Goal: Task Accomplishment & Management: Use online tool/utility

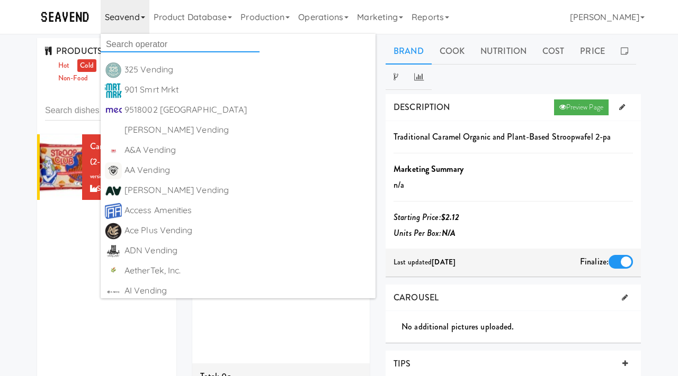
click at [120, 42] on input "text" at bounding box center [180, 45] width 159 height 16
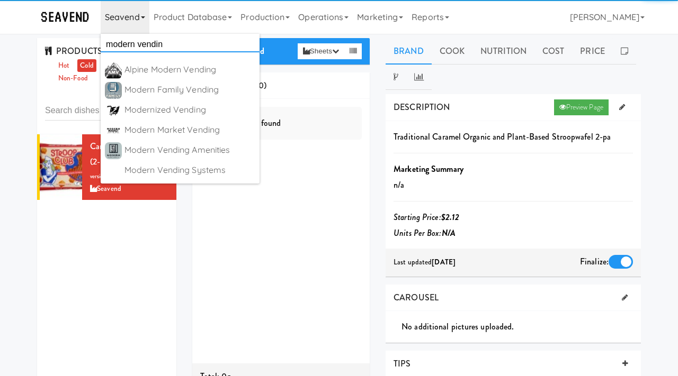
type input "modern vending"
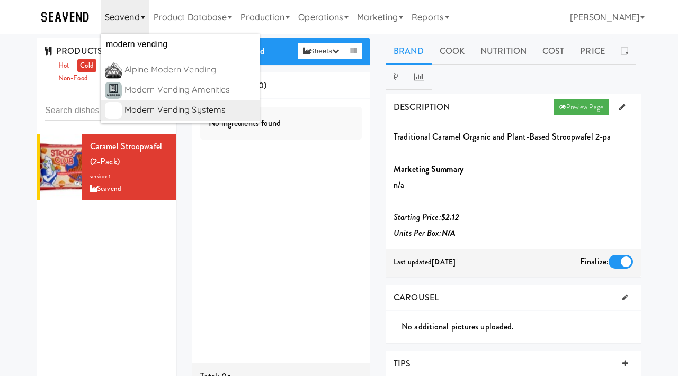
click at [178, 109] on div "Modern Vending Systems" at bounding box center [189, 110] width 131 height 16
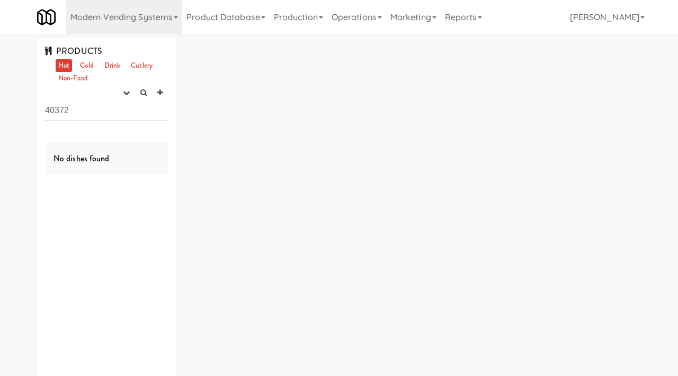
drag, startPoint x: 77, startPoint y: 106, endPoint x: 36, endPoint y: 106, distance: 41.3
click at [36, 106] on div "PRODUCTS Hot Cold Drink Cutlery Non-Food experimenting finalized shipped discon…" at bounding box center [106, 222] width 155 height 369
click at [374, 15] on link "Operations" at bounding box center [356, 17] width 59 height 34
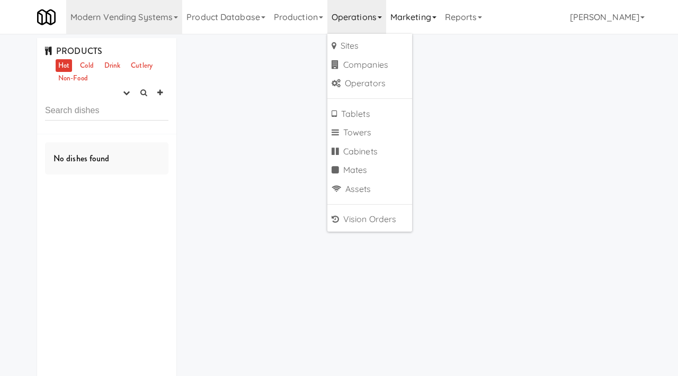
click at [401, 18] on link "Marketing" at bounding box center [413, 17] width 55 height 34
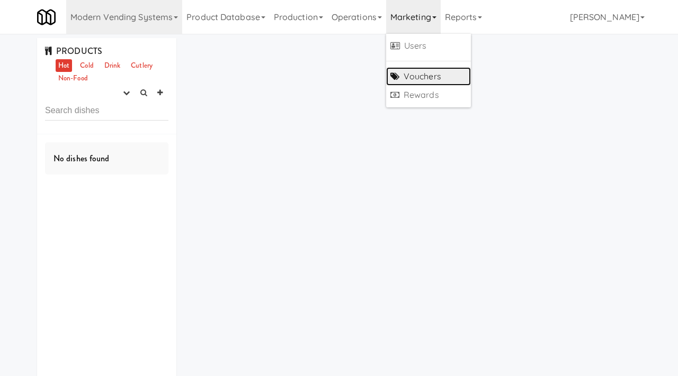
click at [408, 74] on link "Vouchers" at bounding box center [428, 76] width 85 height 19
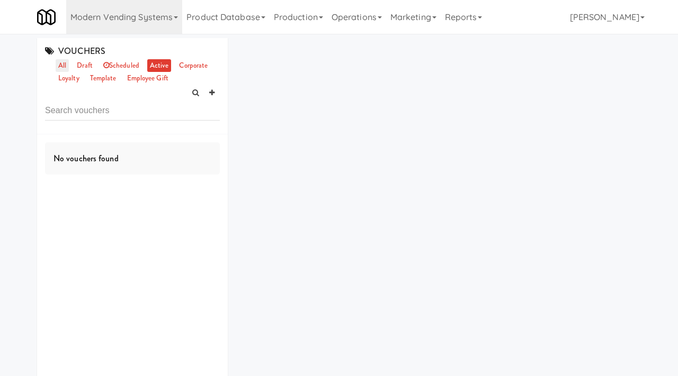
click at [63, 66] on link "all" at bounding box center [62, 65] width 13 height 13
click at [155, 66] on link "active" at bounding box center [159, 65] width 24 height 13
click at [59, 65] on link "all" at bounding box center [62, 65] width 13 height 13
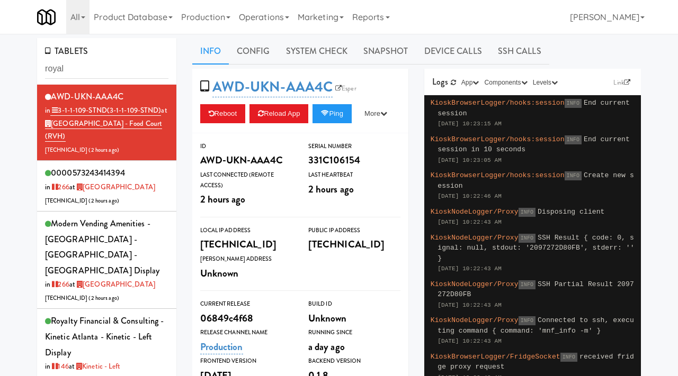
scroll to position [34, 0]
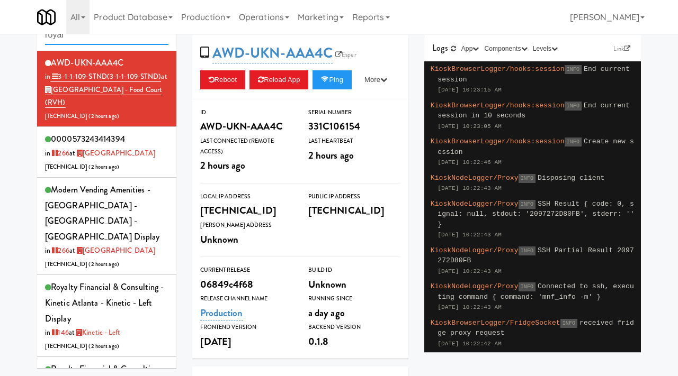
click at [80, 39] on input "royal" at bounding box center [106, 35] width 123 height 20
type input "scarborough"
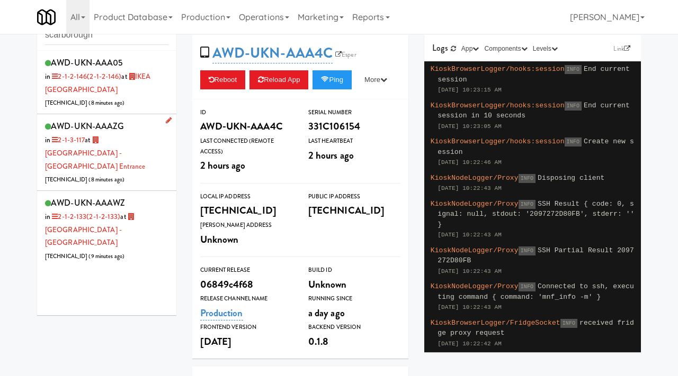
click at [151, 160] on div "AWD-UKN-AAAZG in 2-1-3-117 at Scarborough General Hospital - Tower Wing Entranc…" at bounding box center [106, 153] width 123 height 68
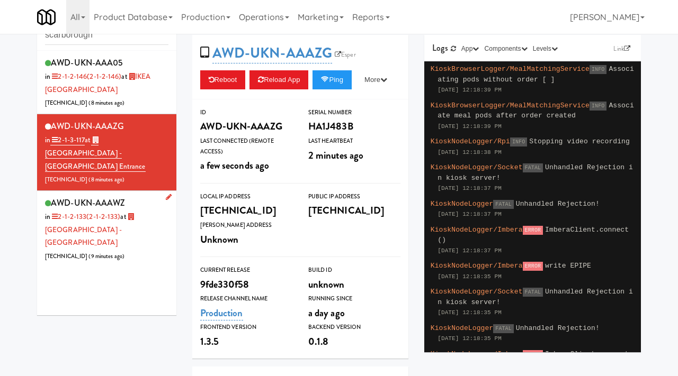
click at [145, 233] on div "AWD-UKN-AAAWZ in 2-1-2-133 (2-1-2-133) at Scarborough Birchmount Hospital - Mai…" at bounding box center [106, 229] width 123 height 68
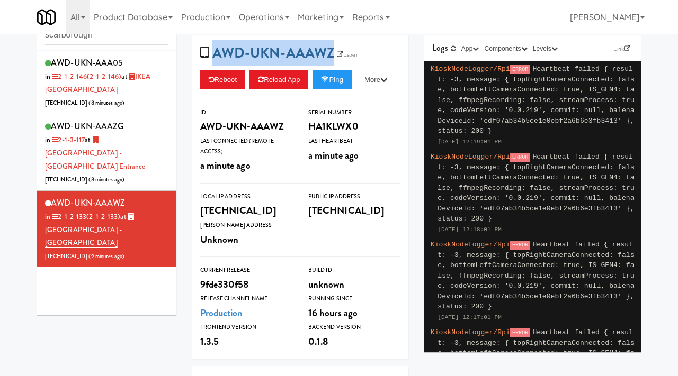
drag, startPoint x: 344, startPoint y: 44, endPoint x: 213, endPoint y: 55, distance: 131.2
click at [213, 55] on span "AWD-UKN-AAAWZ Esper" at bounding box center [282, 53] width 165 height 20
copy link "AWD-UKN-AAAWZ"
click at [162, 160] on div "AWD-UKN-AAAZG in 2-1-3-117 at Scarborough General Hospital - Tower Wing Entranc…" at bounding box center [106, 153] width 123 height 68
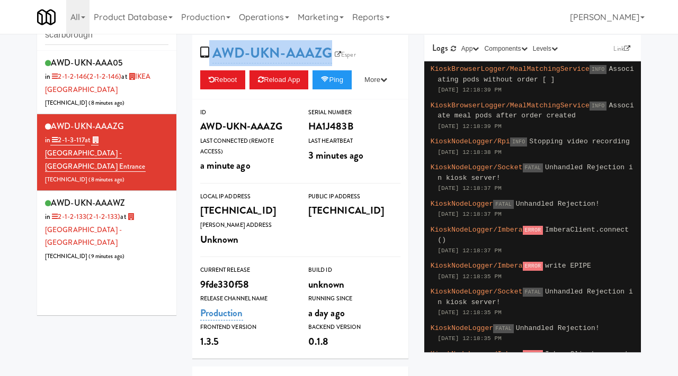
drag, startPoint x: 331, startPoint y: 44, endPoint x: 208, endPoint y: 53, distance: 123.7
click at [208, 53] on span "AWD-UKN-AAAZG Esper" at bounding box center [281, 53] width 163 height 20
copy span "AWD-UKN-AAAZG"
click at [349, 53] on link "Esper" at bounding box center [345, 54] width 26 height 11
click at [380, 83] on icon "button" at bounding box center [383, 79] width 7 height 7
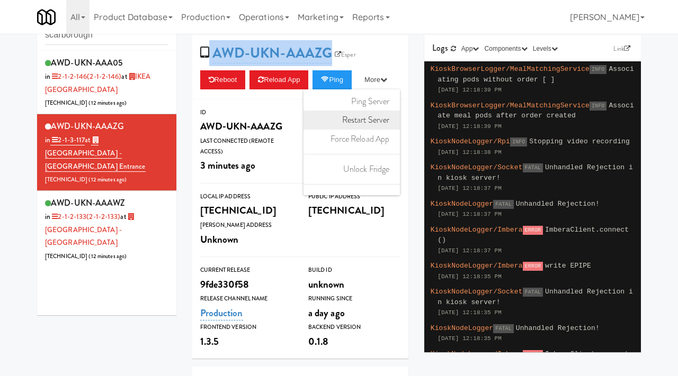
click at [303, 130] on link "Restart Server" at bounding box center [351, 120] width 96 height 19
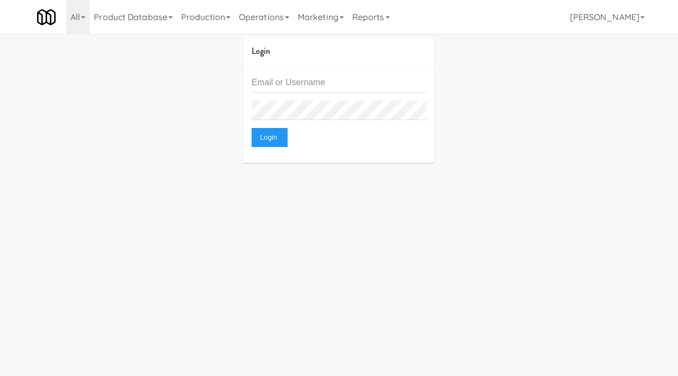
scroll to position [34, 0]
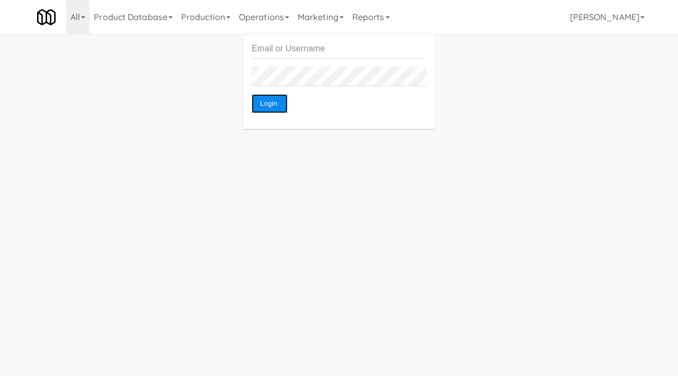
click at [273, 94] on button "Login" at bounding box center [269, 103] width 36 height 19
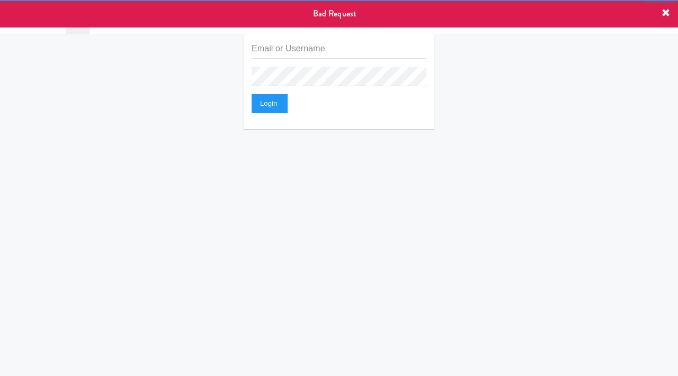
click at [276, 16] on div "Bad Request" at bounding box center [339, 14] width 678 height 28
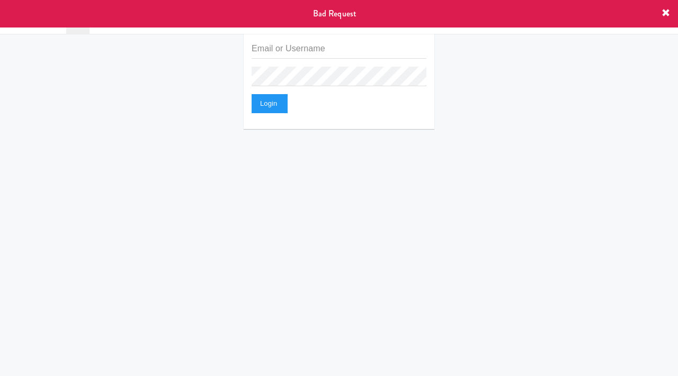
click at [664, 17] on icon at bounding box center [665, 13] width 8 height 8
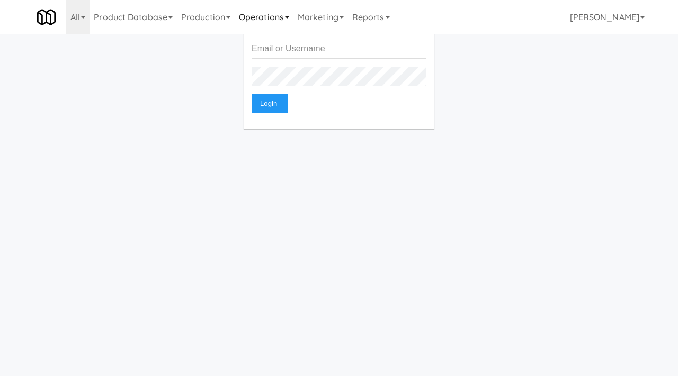
click at [273, 25] on link "Operations" at bounding box center [263, 17] width 59 height 34
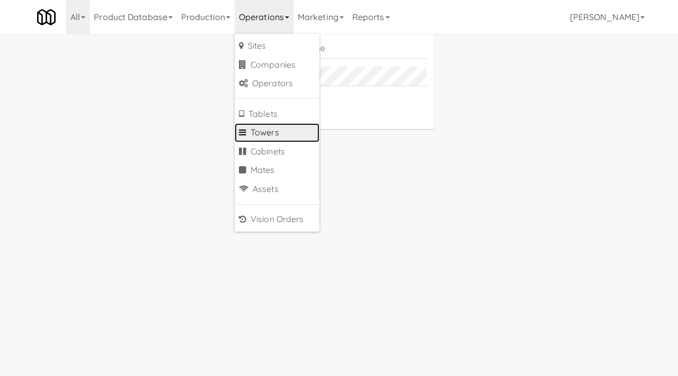
click at [258, 132] on link "Towers" at bounding box center [276, 132] width 85 height 19
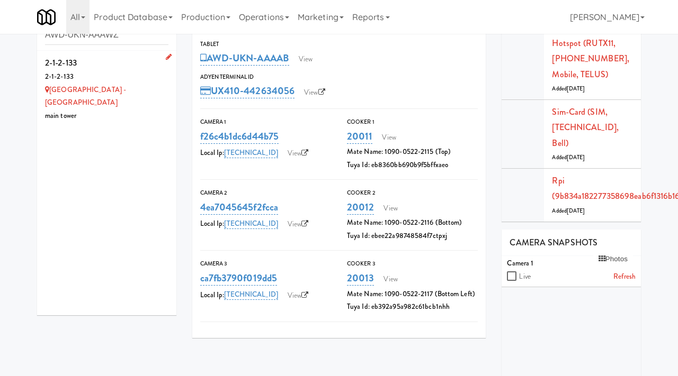
click at [119, 65] on div "2-1-2-133" at bounding box center [106, 63] width 123 height 16
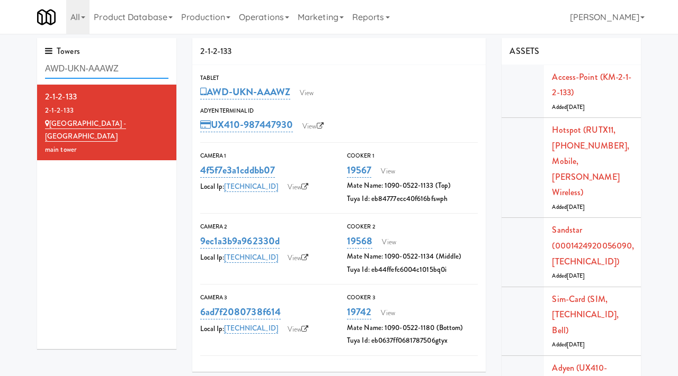
click at [138, 73] on input "AWD-UKN-AAAWZ" at bounding box center [106, 69] width 123 height 20
paste input "AWD-UKN-AAAZG"
type input "AWD-UKN-AAAZG"
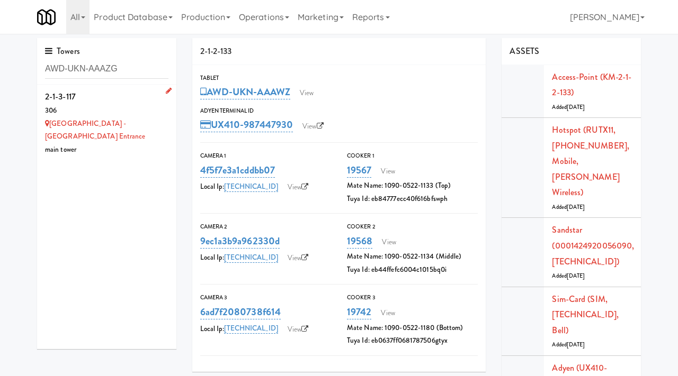
click at [139, 99] on div "2-1-3-117" at bounding box center [106, 97] width 123 height 16
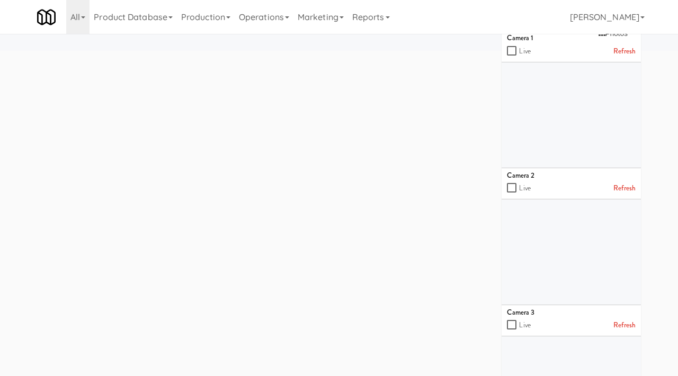
scroll to position [305, 0]
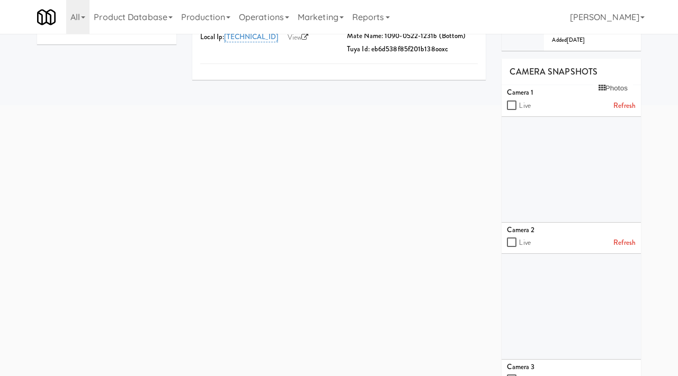
click at [624, 100] on link "Refresh" at bounding box center [624, 106] width 22 height 13
click at [626, 237] on link "Refresh" at bounding box center [624, 243] width 22 height 13
click at [618, 374] on link "Refresh" at bounding box center [624, 380] width 22 height 13
click at [626, 100] on link "Refresh" at bounding box center [624, 106] width 22 height 13
click at [627, 237] on link "Refresh" at bounding box center [624, 243] width 22 height 13
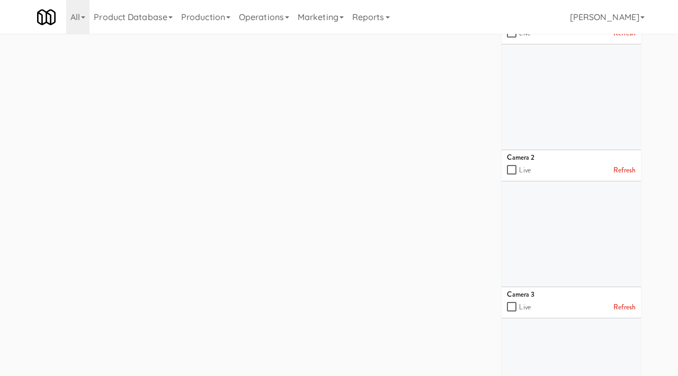
scroll to position [386, 0]
click at [622, 292] on link "Refresh" at bounding box center [624, 298] width 22 height 13
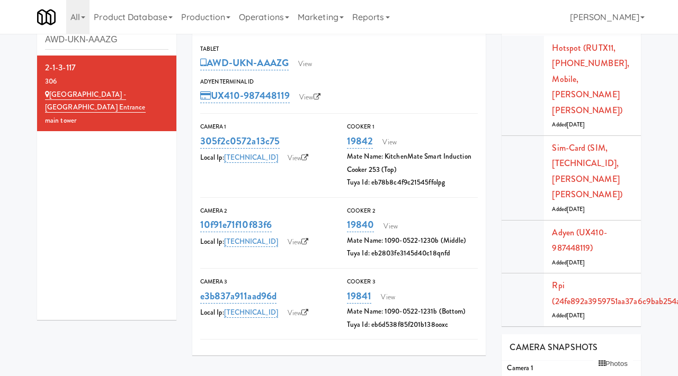
scroll to position [0, 0]
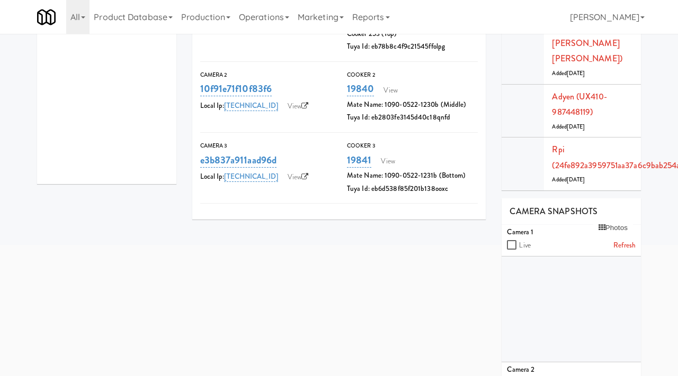
click at [618, 239] on link "Refresh" at bounding box center [624, 245] width 22 height 13
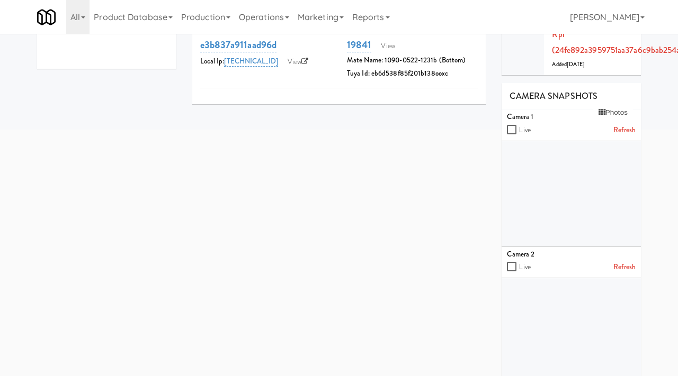
scroll to position [351, 0]
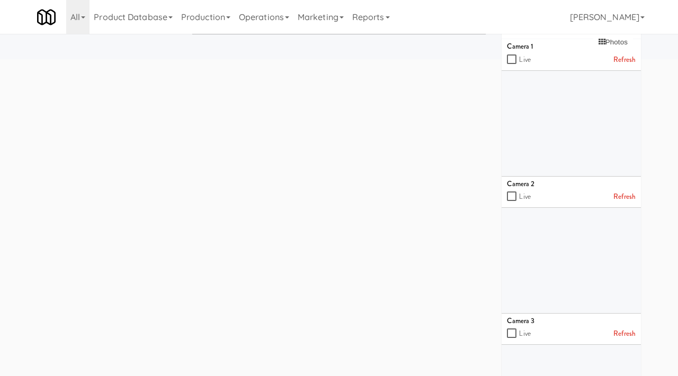
click at [619, 191] on link "Refresh" at bounding box center [624, 197] width 22 height 13
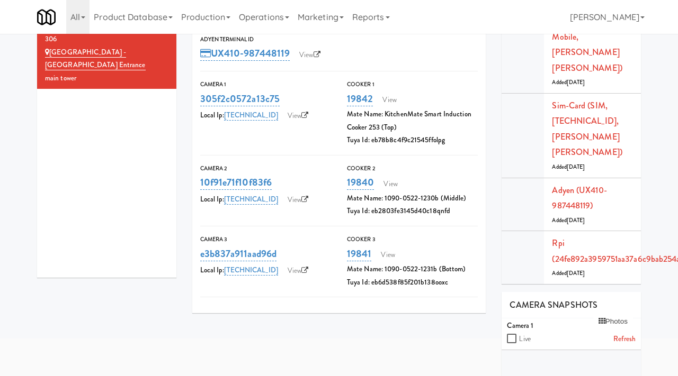
scroll to position [0, 0]
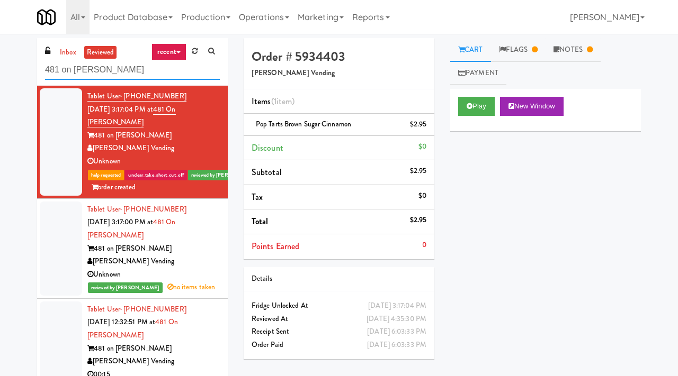
click at [160, 77] on input "481 on [PERSON_NAME]" at bounding box center [132, 70] width 175 height 20
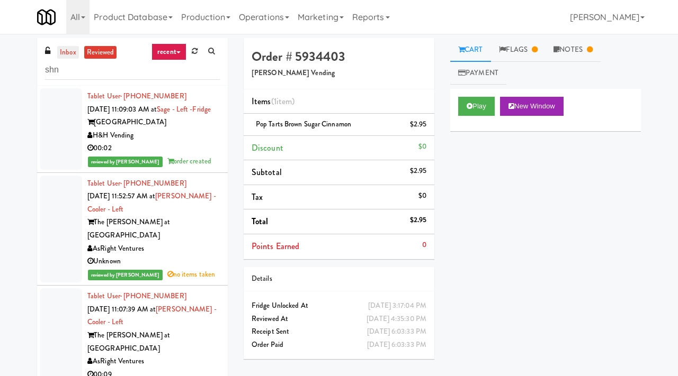
click at [64, 55] on link "inbox" at bounding box center [68, 52] width 22 height 13
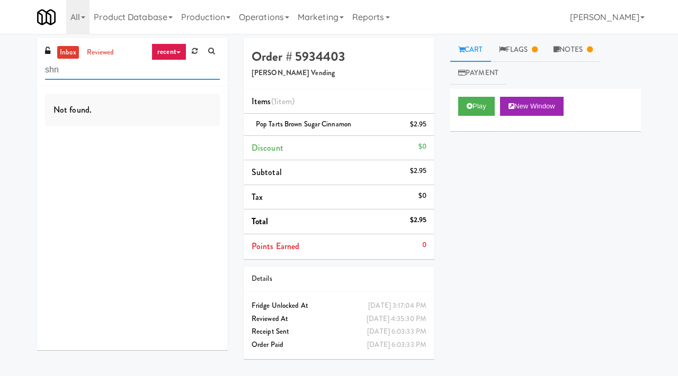
click at [70, 67] on input "shn" at bounding box center [132, 70] width 175 height 20
type input "scarborough"
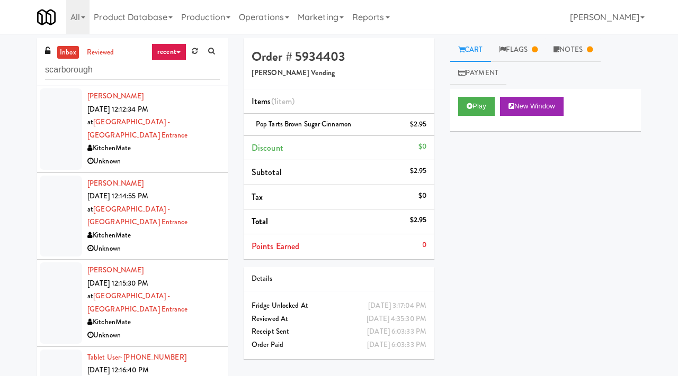
click at [67, 49] on link "inbox" at bounding box center [68, 52] width 22 height 13
click at [194, 155] on div "Unknown" at bounding box center [153, 161] width 132 height 13
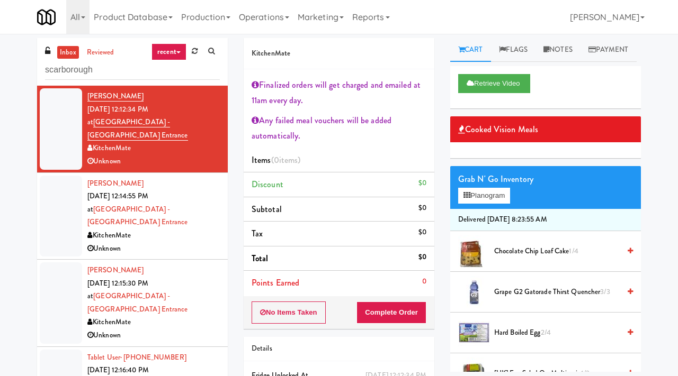
click at [203, 229] on div "KitchenMate" at bounding box center [153, 235] width 132 height 13
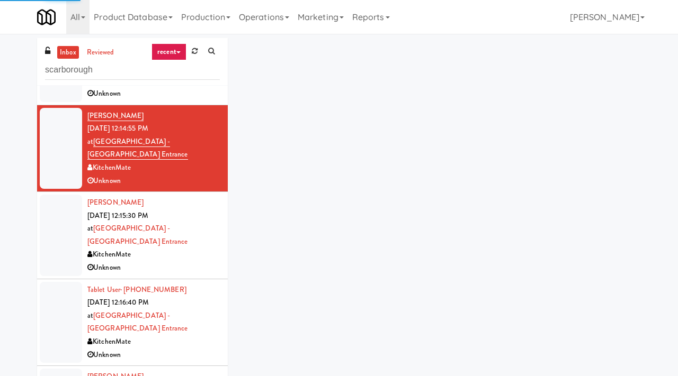
scroll to position [70, 0]
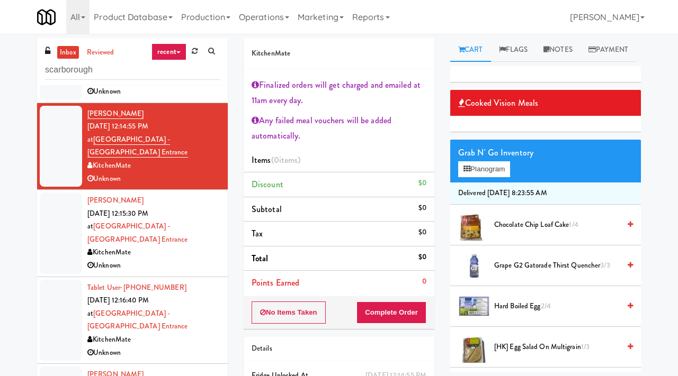
click at [185, 246] on div "KitchenMate" at bounding box center [153, 252] width 132 height 13
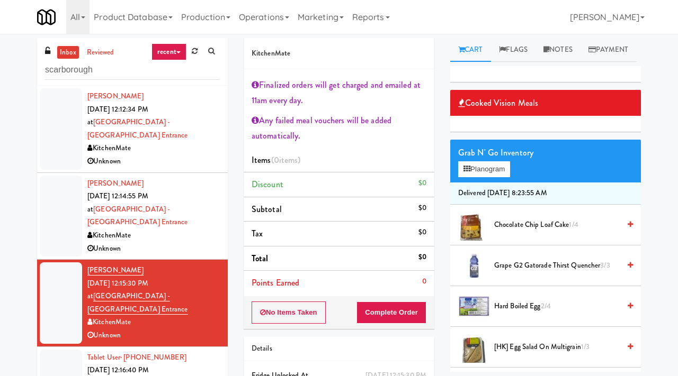
click at [197, 242] on div "Unknown" at bounding box center [153, 248] width 132 height 13
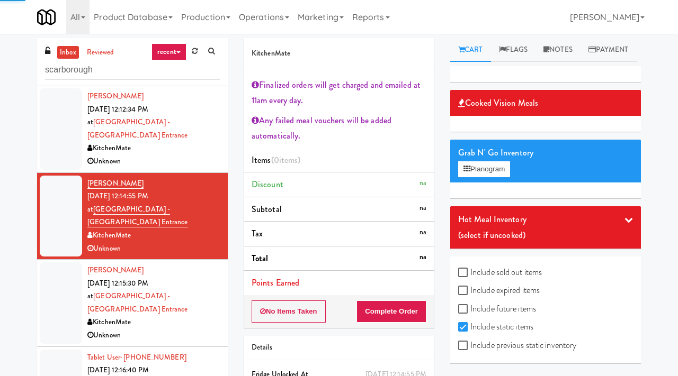
click at [207, 142] on div "KitchenMate" at bounding box center [153, 148] width 132 height 13
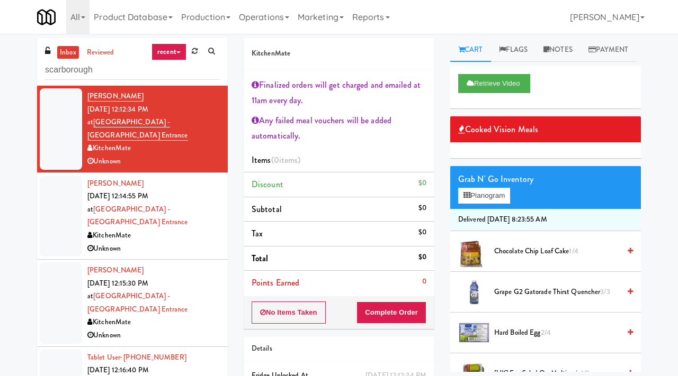
click at [202, 316] on div "KitchenMate" at bounding box center [153, 322] width 132 height 13
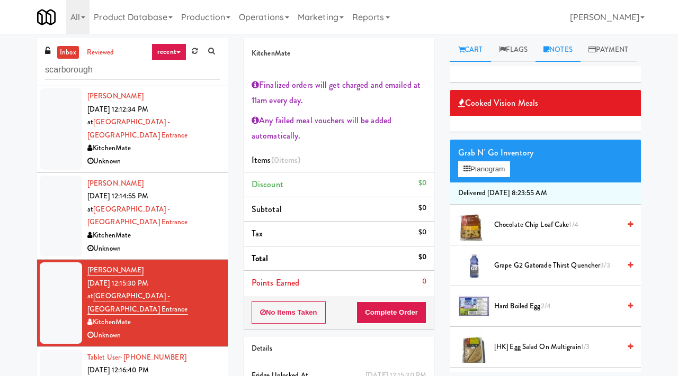
click at [559, 45] on link "Notes" at bounding box center [557, 50] width 45 height 24
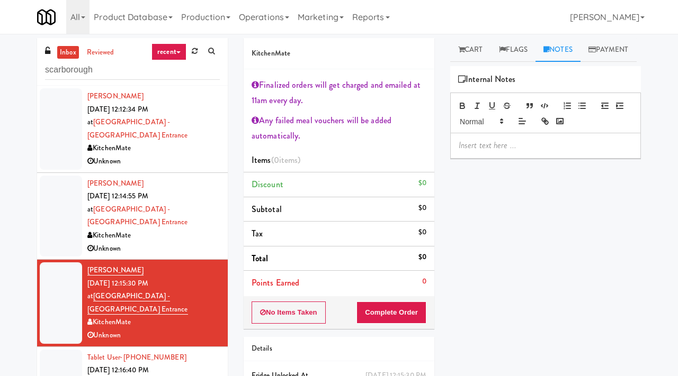
click at [466, 151] on p at bounding box center [545, 146] width 174 height 12
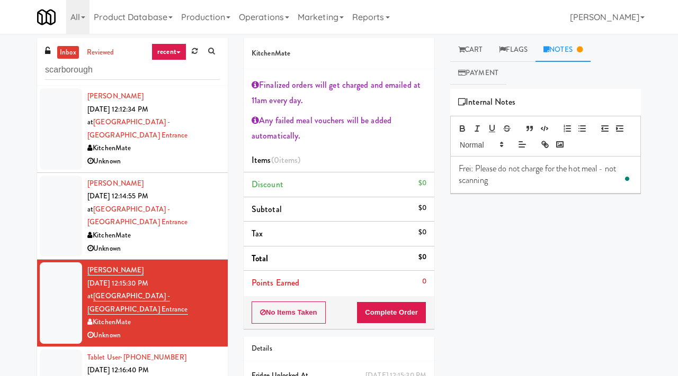
click at [208, 229] on div "KitchenMate" at bounding box center [153, 235] width 132 height 13
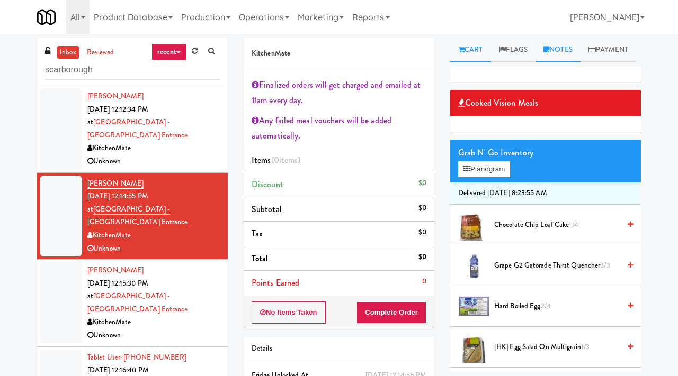
click at [572, 50] on link "Notes" at bounding box center [557, 50] width 45 height 24
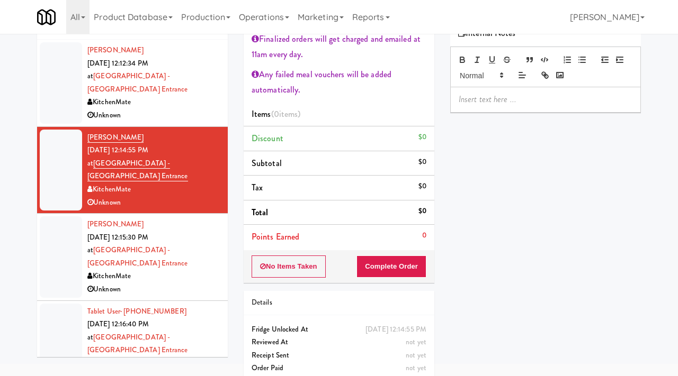
scroll to position [74, 0]
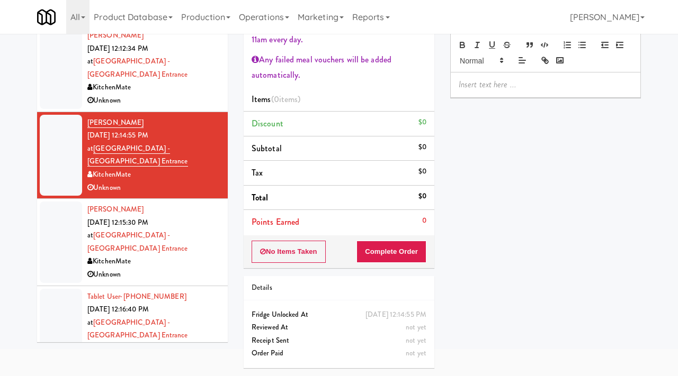
click at [522, 91] on p at bounding box center [545, 85] width 174 height 12
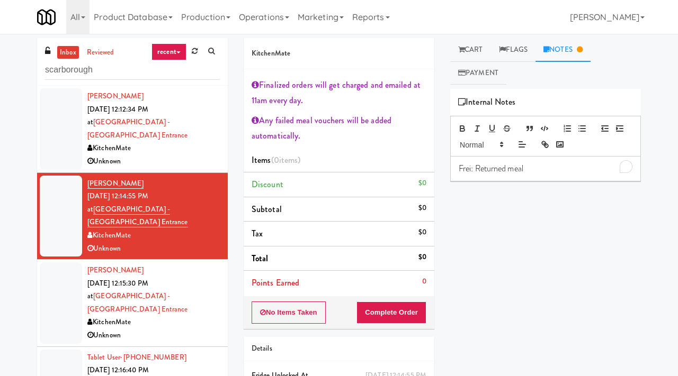
scroll to position [2, 0]
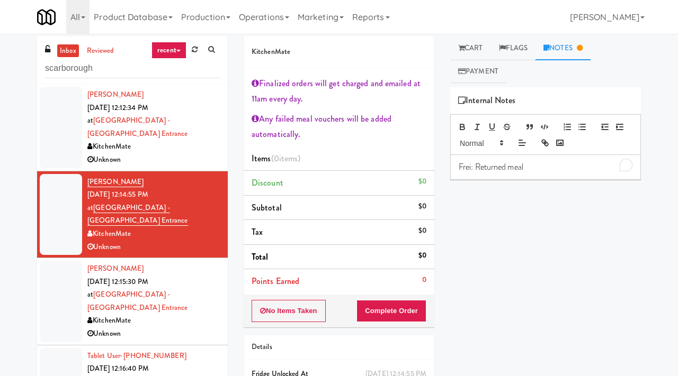
click at [67, 55] on link "inbox" at bounding box center [68, 50] width 22 height 13
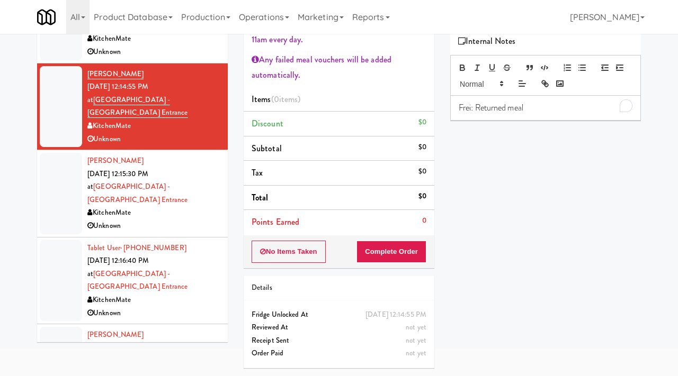
scroll to position [0, 0]
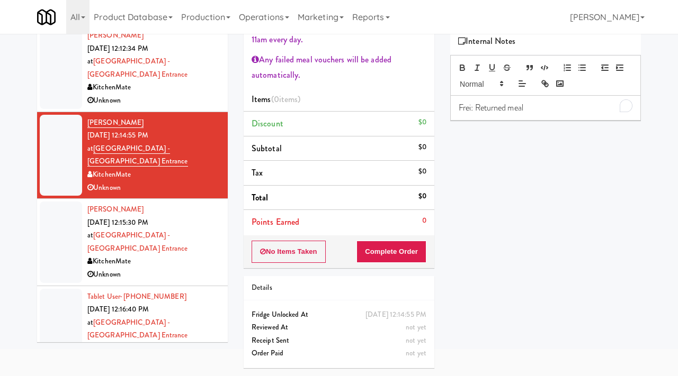
click at [173, 94] on div "Unknown" at bounding box center [153, 100] width 132 height 13
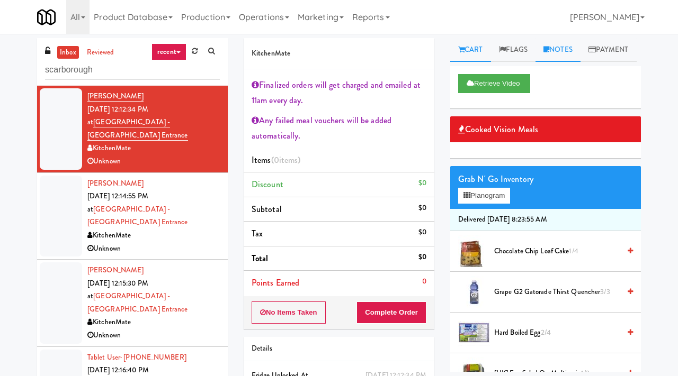
click at [569, 49] on link "Notes" at bounding box center [557, 50] width 45 height 24
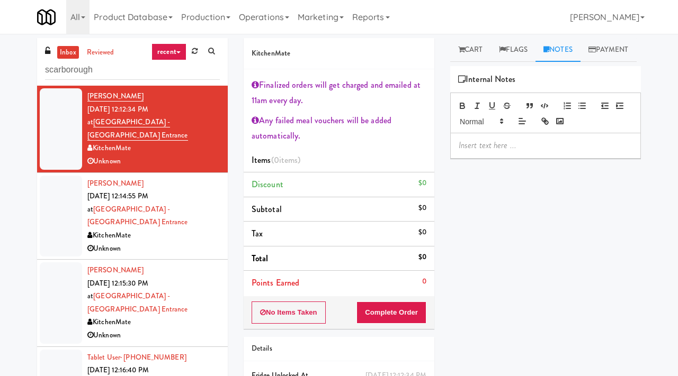
click at [474, 151] on p at bounding box center [545, 146] width 174 height 12
